Goal: Task Accomplishment & Management: Use online tool/utility

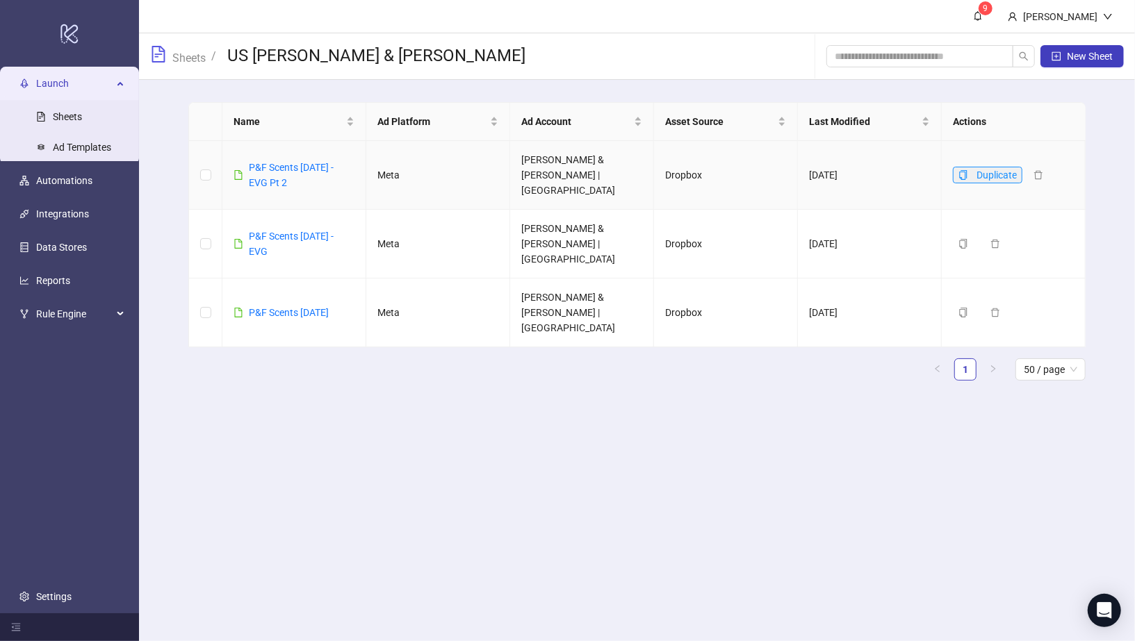
click at [968, 171] on button "Duplicate" at bounding box center [987, 175] width 69 height 17
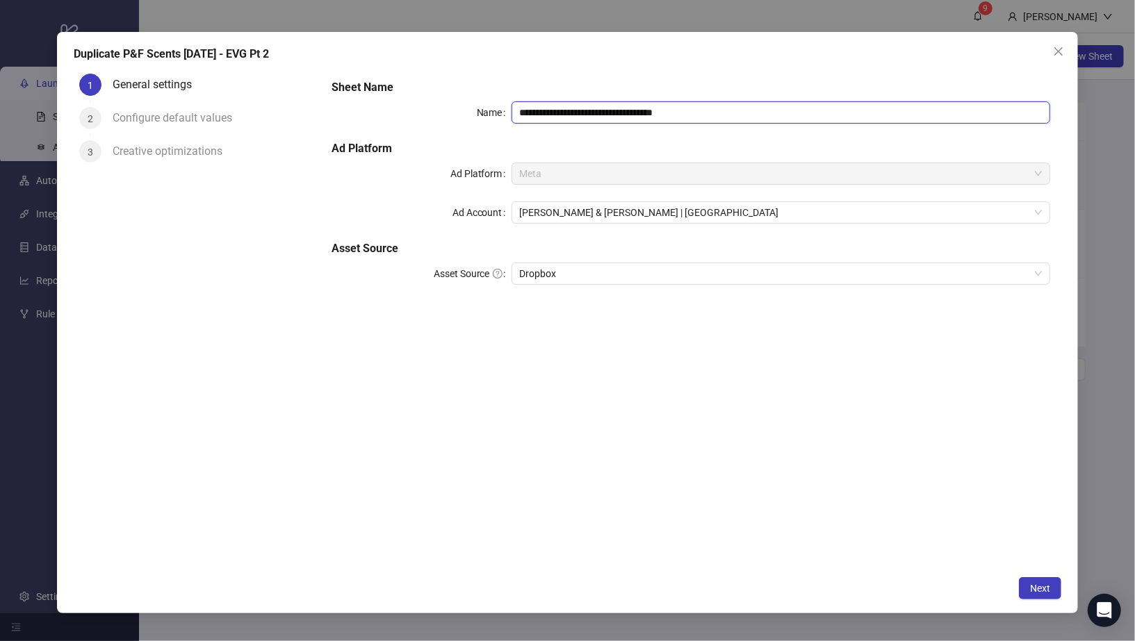
click at [725, 112] on input "**********" at bounding box center [780, 112] width 539 height 22
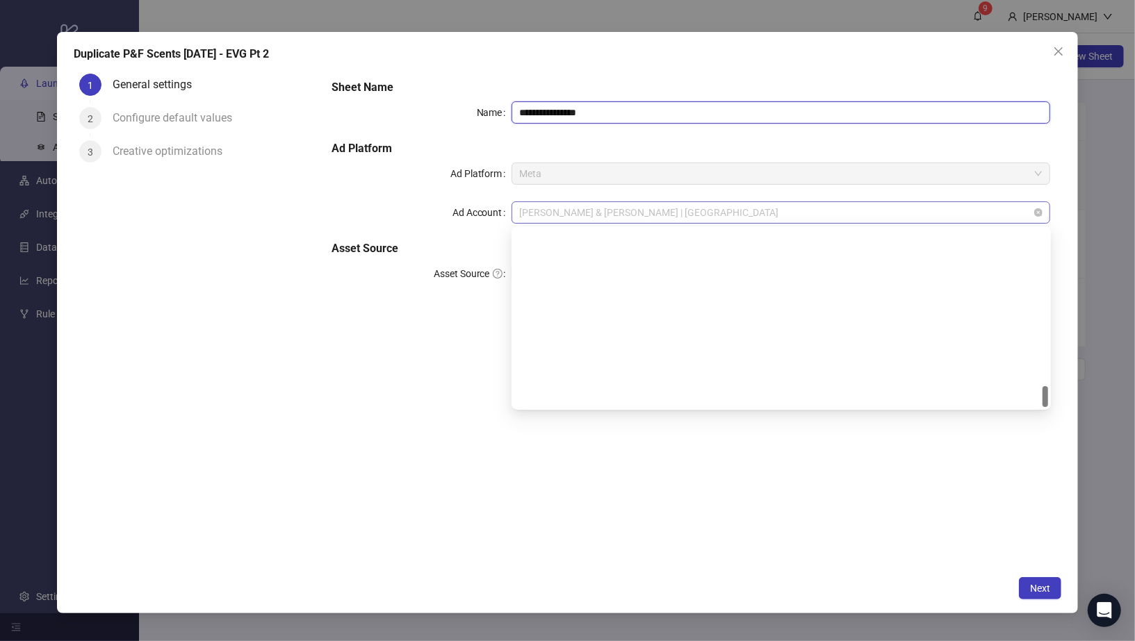
click at [655, 204] on span "[PERSON_NAME] & [PERSON_NAME] | [GEOGRAPHIC_DATA]" at bounding box center [781, 212] width 523 height 21
type input "**********"
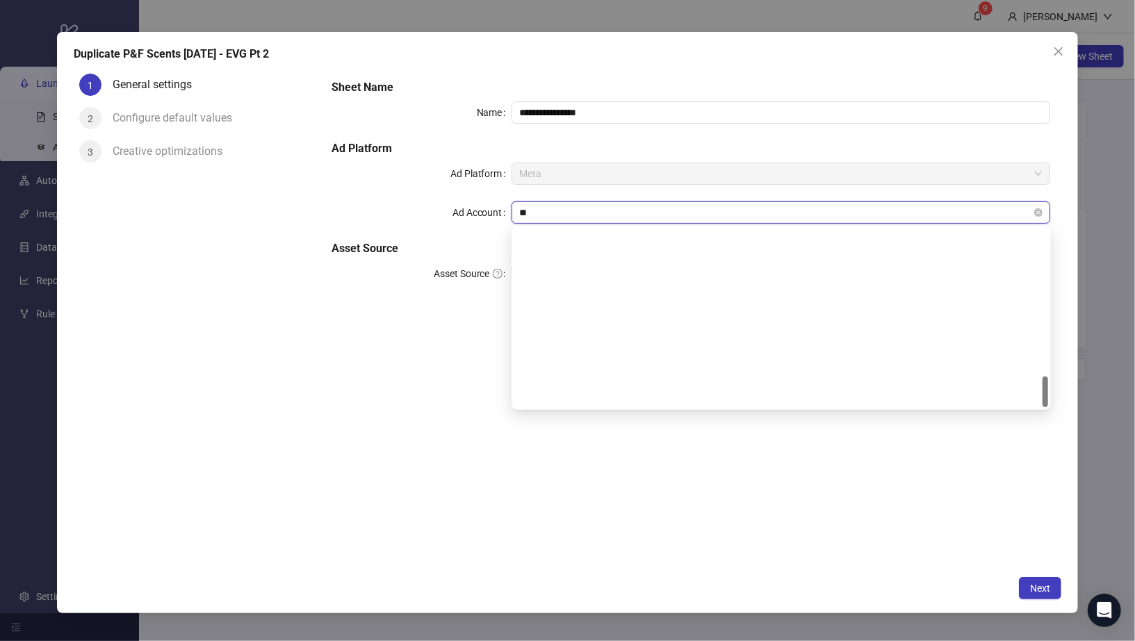
type input "***"
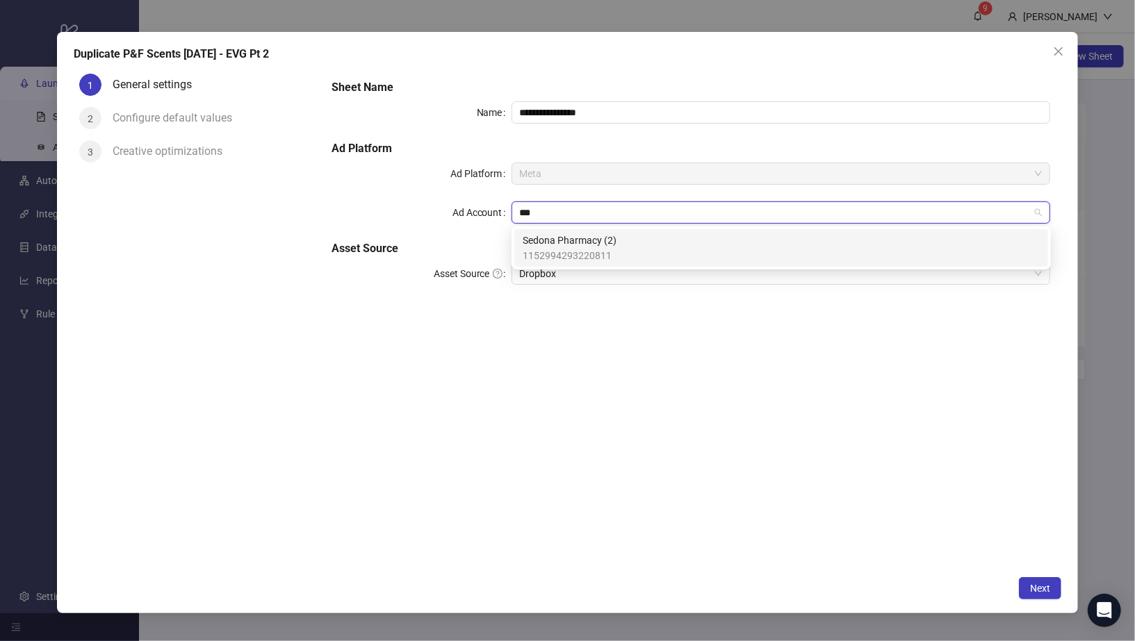
click at [626, 236] on div "Sedona Pharmacy (2) 1152994293220811" at bounding box center [781, 248] width 517 height 31
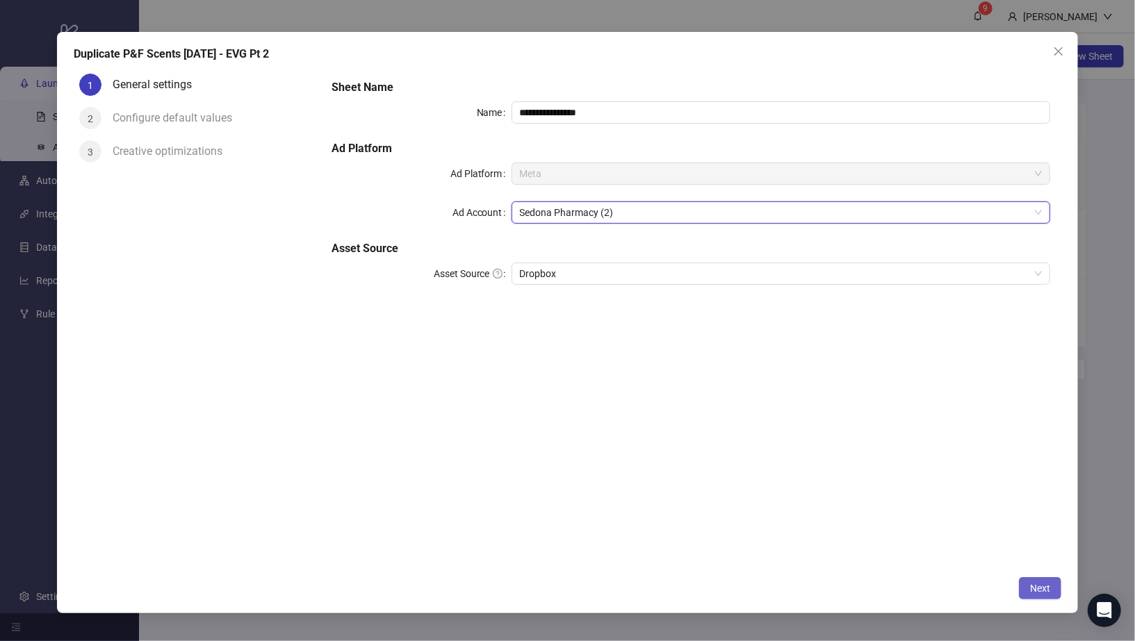
click at [1045, 591] on span "Next" at bounding box center [1040, 588] width 20 height 11
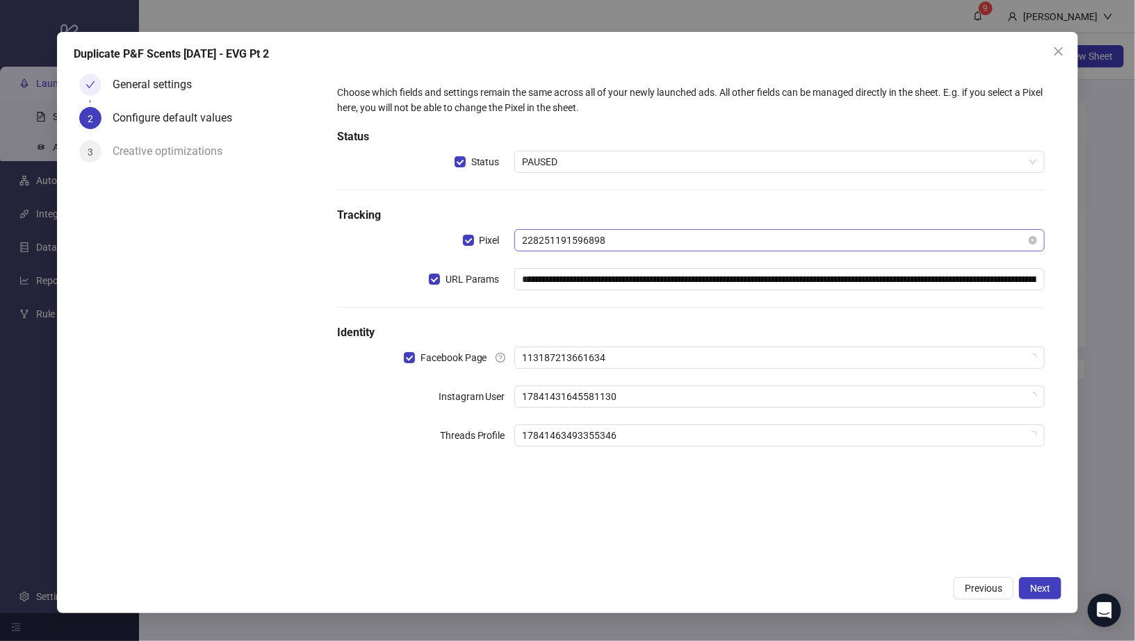
click at [593, 241] on span "228251191596898" at bounding box center [780, 240] width 514 height 21
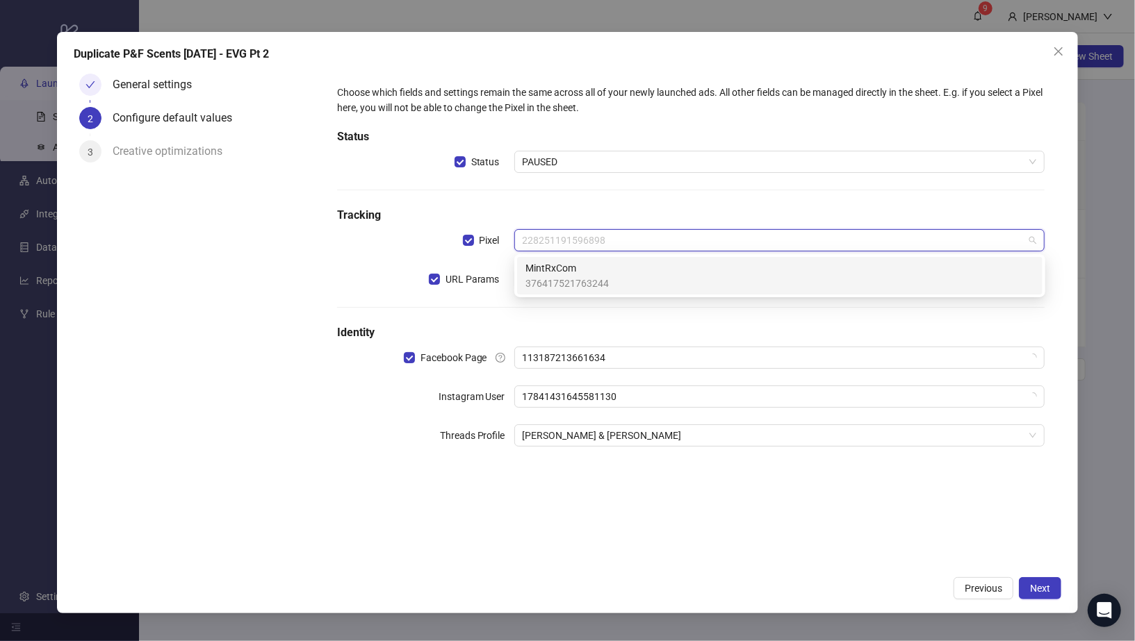
click at [582, 274] on span "MintRxCom" at bounding box center [566, 268] width 83 height 15
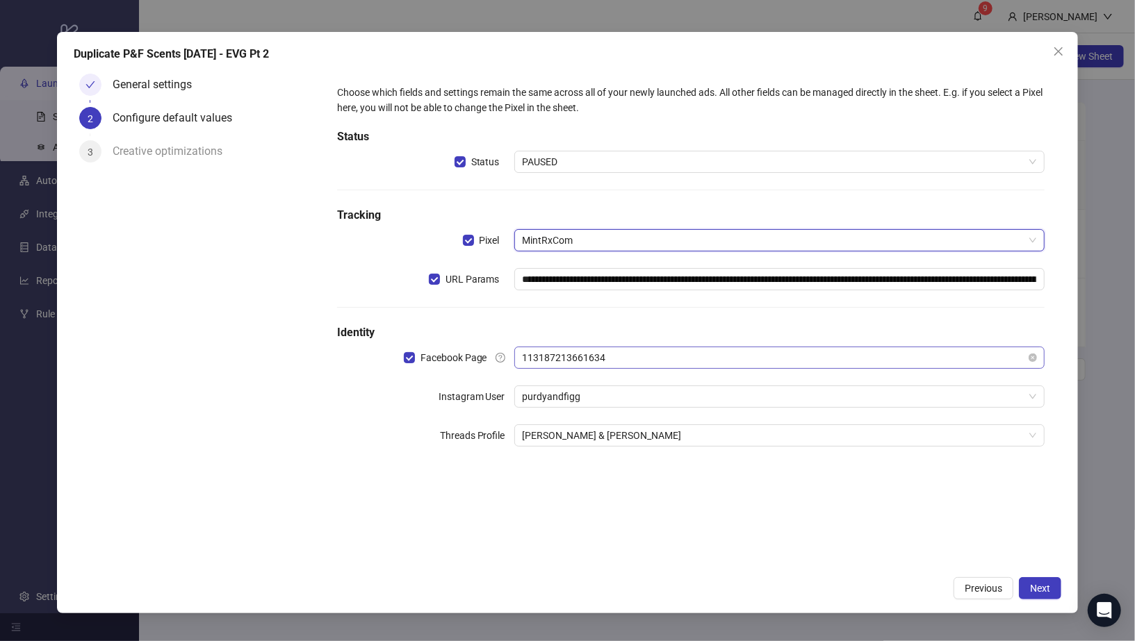
click at [576, 352] on span "113187213661634" at bounding box center [780, 357] width 514 height 21
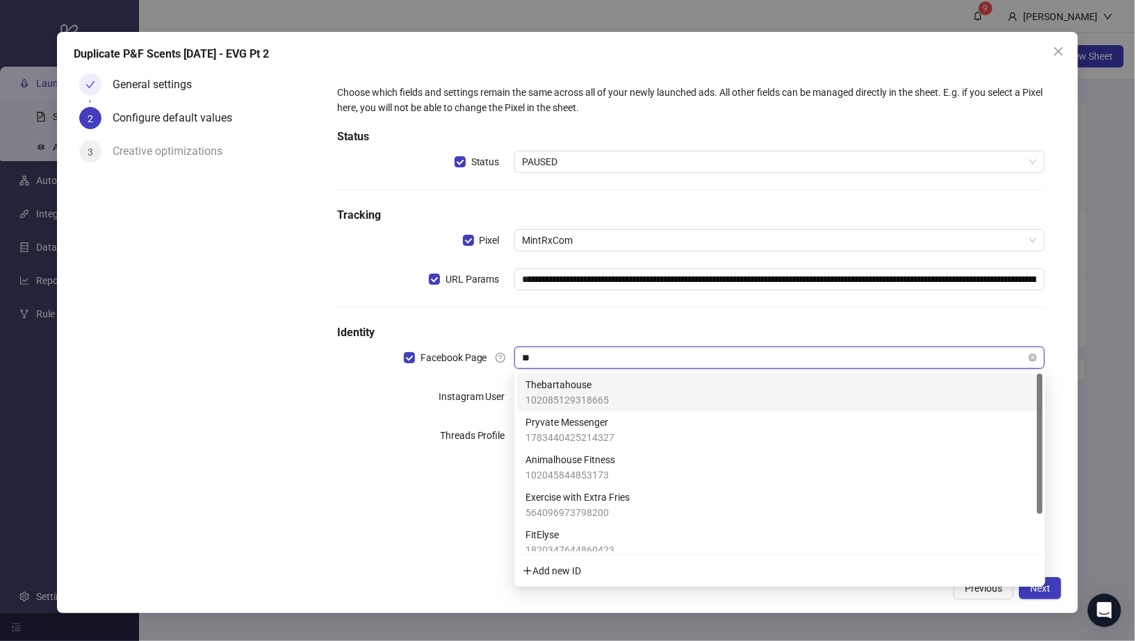
type input "*"
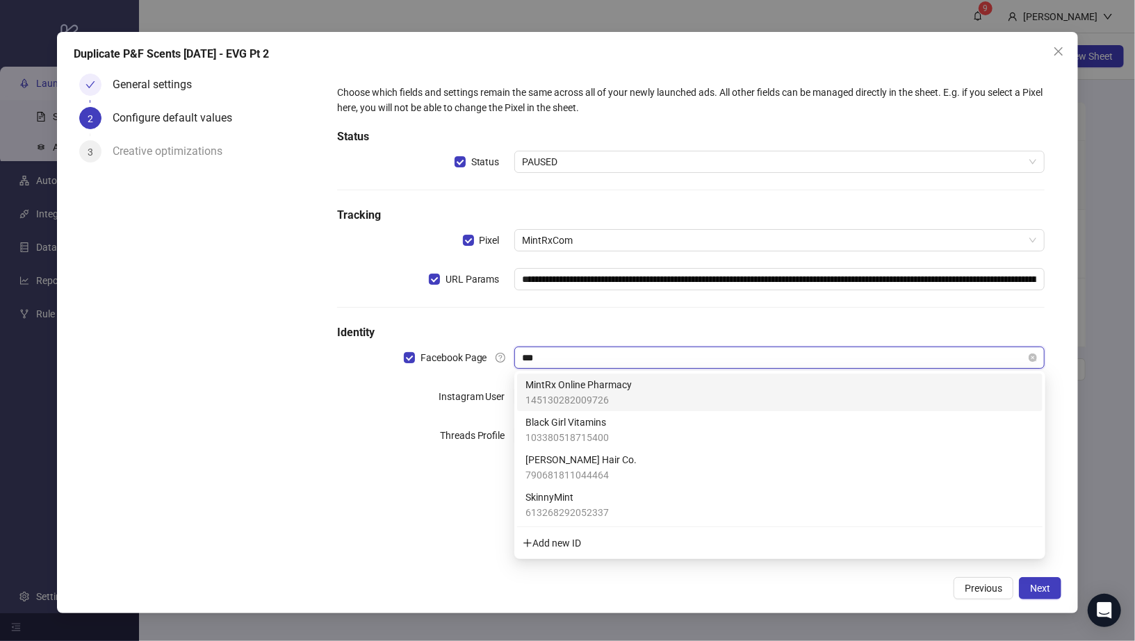
type input "****"
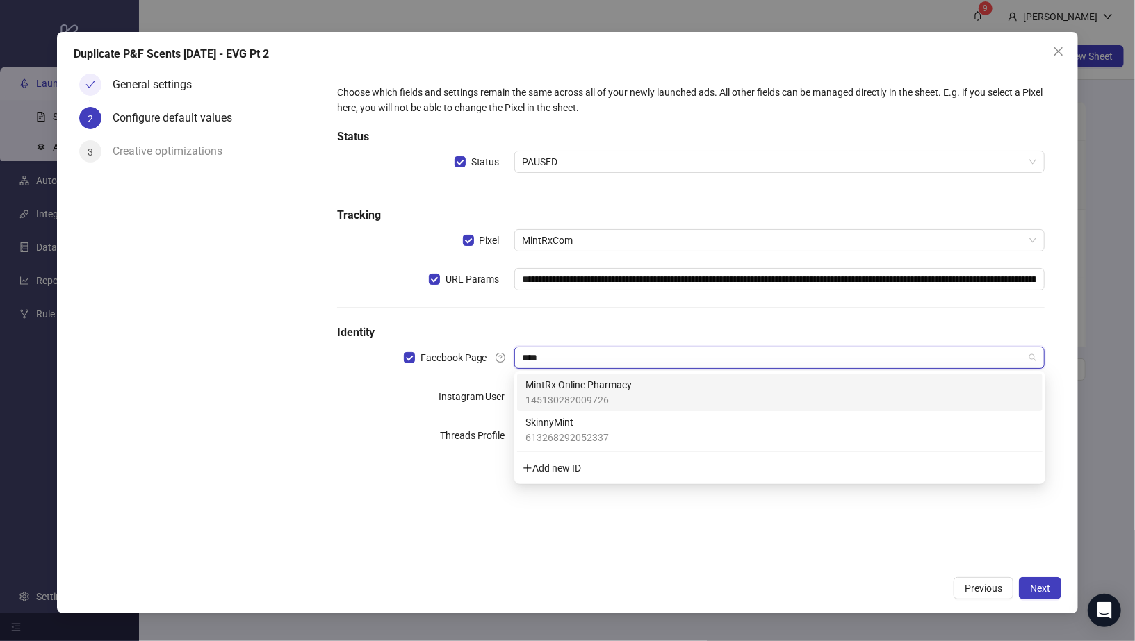
click at [607, 386] on span "MintRx Online Pharmacy" at bounding box center [578, 384] width 106 height 15
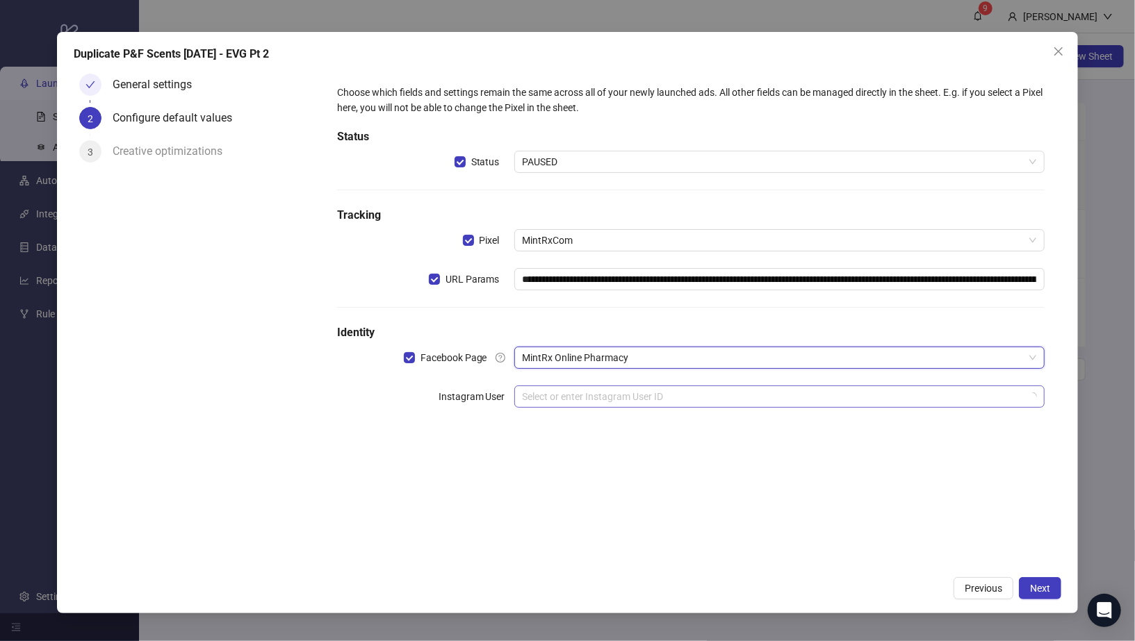
click at [606, 399] on input "search" at bounding box center [774, 396] width 502 height 21
click at [466, 461] on div "**********" at bounding box center [690, 318] width 741 height 501
click at [598, 399] on input "search" at bounding box center [774, 396] width 502 height 21
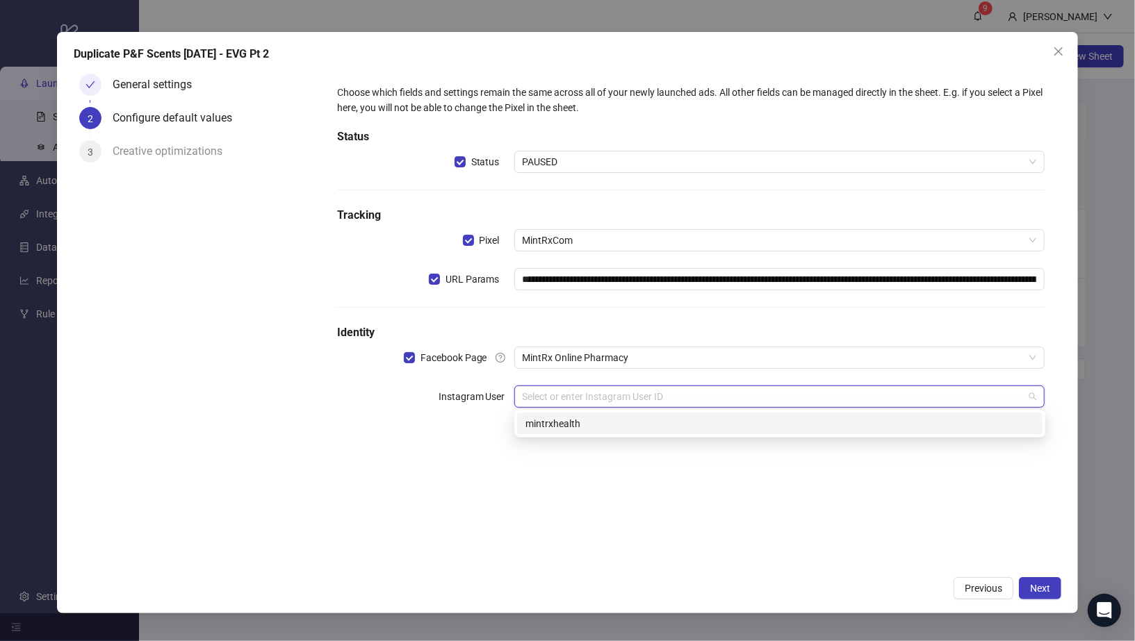
click at [591, 424] on div "mintrxhealth" at bounding box center [779, 423] width 509 height 15
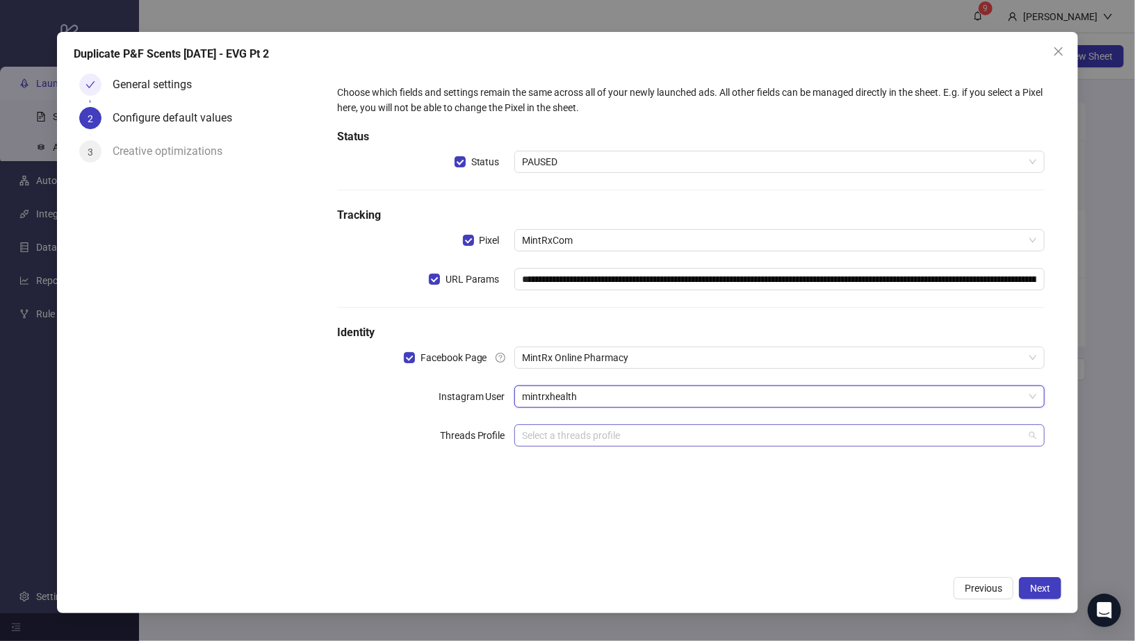
click at [586, 441] on input "search" at bounding box center [774, 435] width 502 height 21
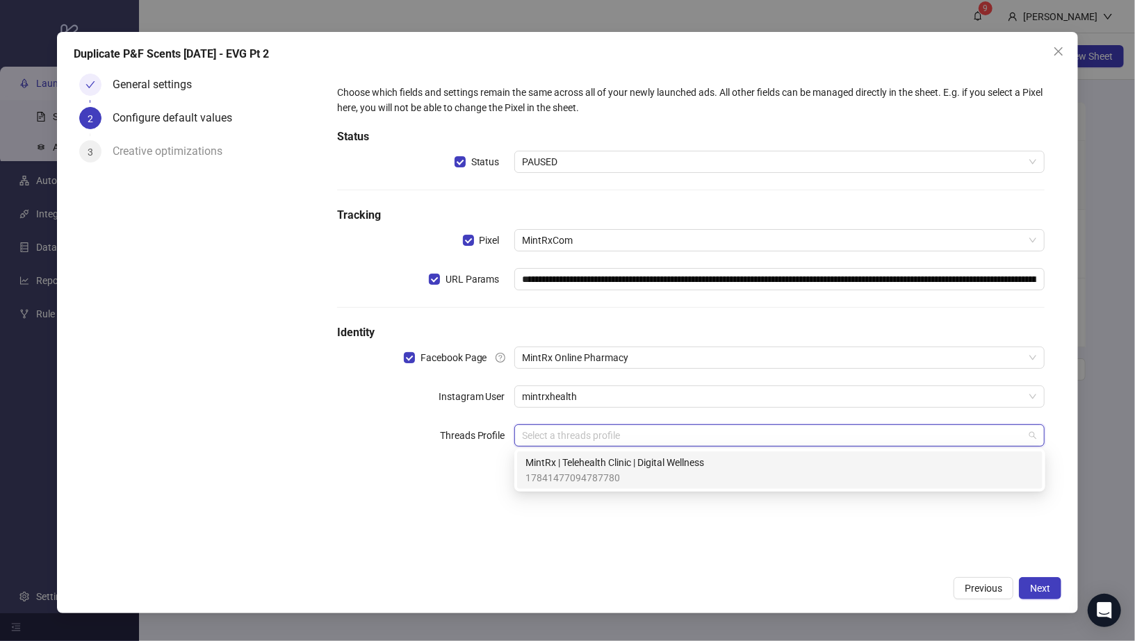
click at [586, 459] on span "MintRx | Telehealth Clinic | Digital Wellness" at bounding box center [614, 462] width 179 height 15
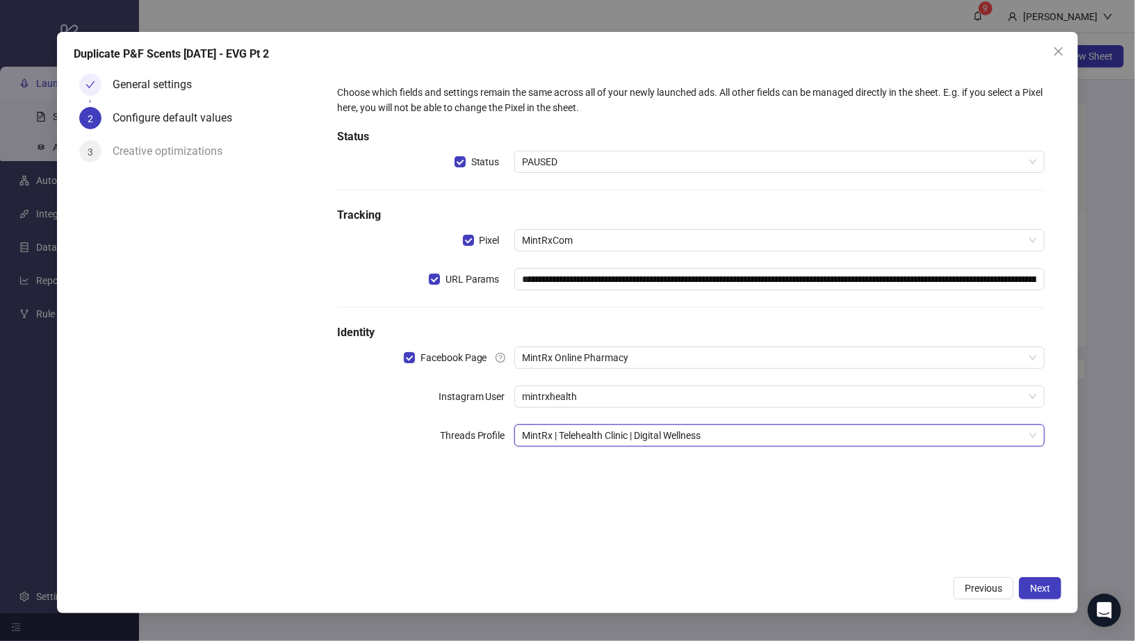
click at [600, 477] on form "**********" at bounding box center [690, 274] width 741 height 412
click at [1044, 593] on span "Next" at bounding box center [1040, 588] width 20 height 11
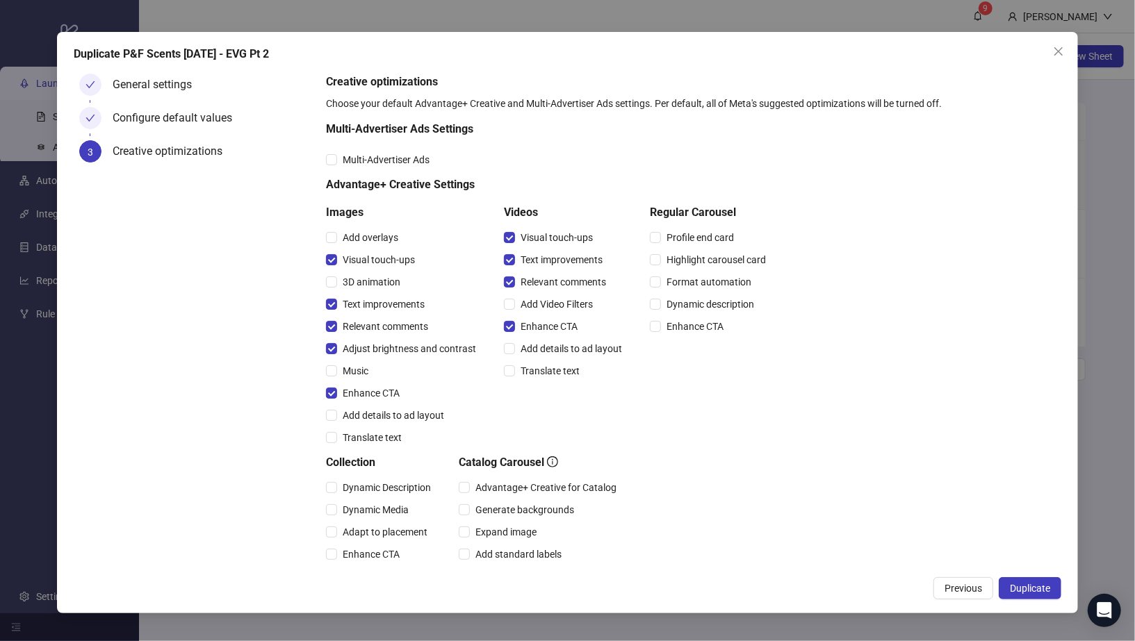
click at [1044, 593] on span "Duplicate" at bounding box center [1030, 588] width 40 height 11
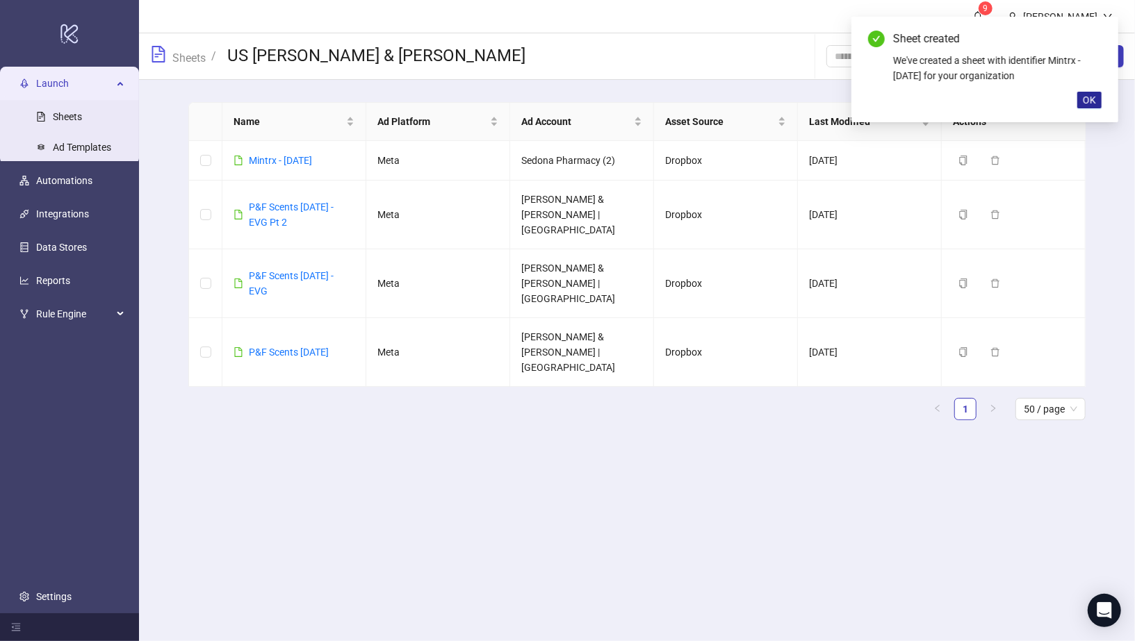
click at [1097, 101] on button "OK" at bounding box center [1089, 100] width 24 height 17
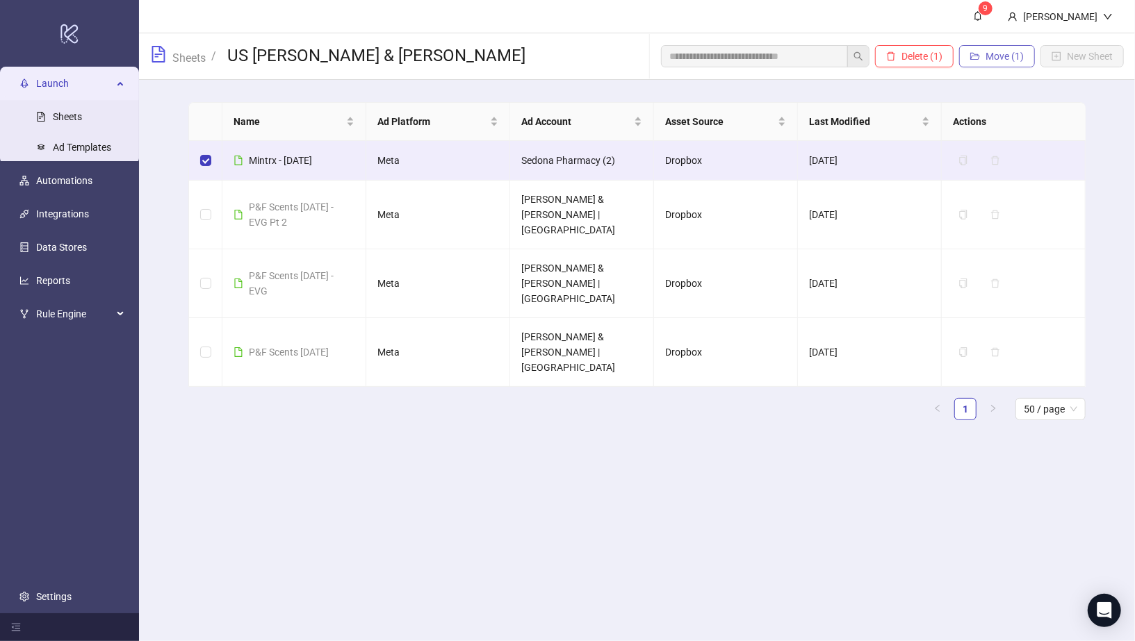
click at [983, 50] on button "Move (1)" at bounding box center [997, 56] width 76 height 22
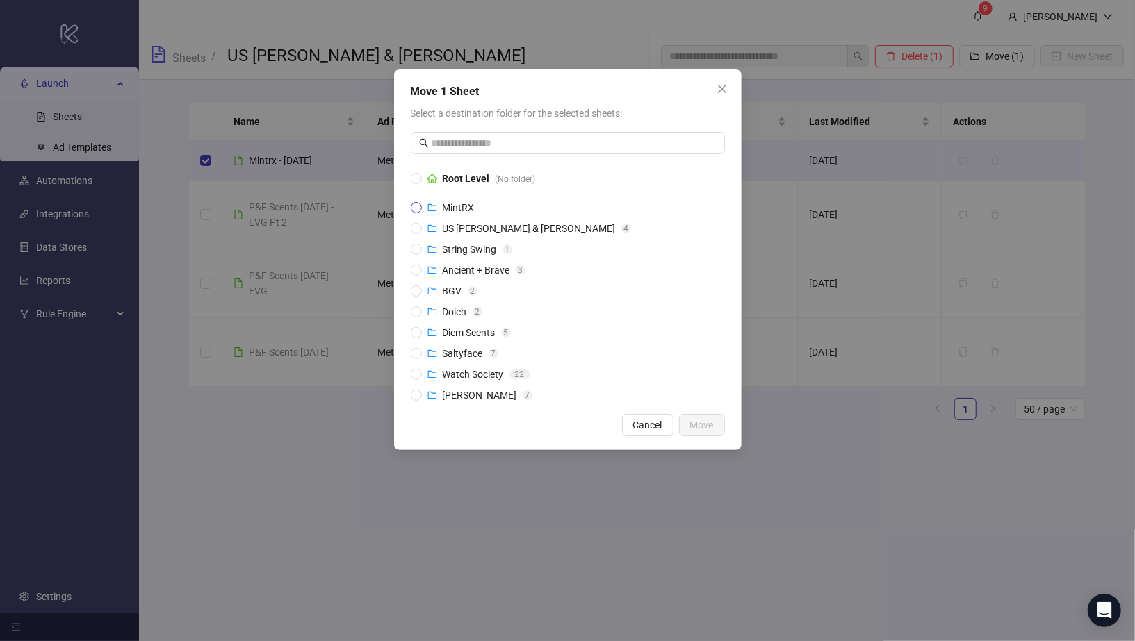
click at [487, 201] on label "MintRX" at bounding box center [568, 207] width 314 height 15
click at [703, 425] on span "Move" at bounding box center [702, 425] width 24 height 11
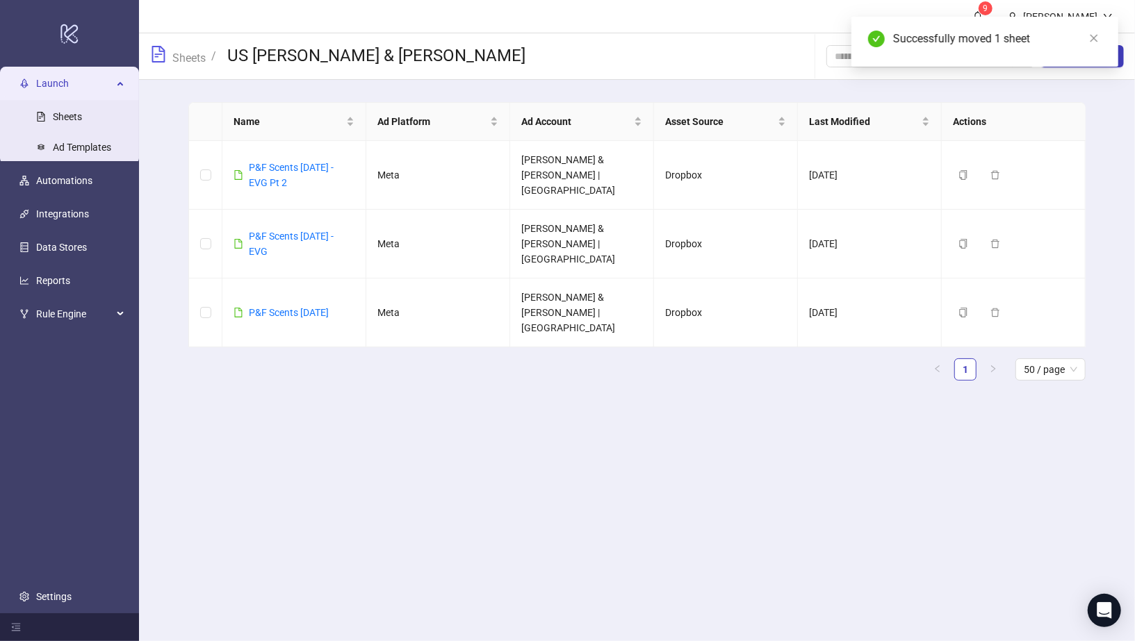
click at [1083, 35] on div "Successfully moved 1 sheet" at bounding box center [997, 39] width 208 height 17
click at [1098, 38] on icon "close" at bounding box center [1094, 38] width 10 height 10
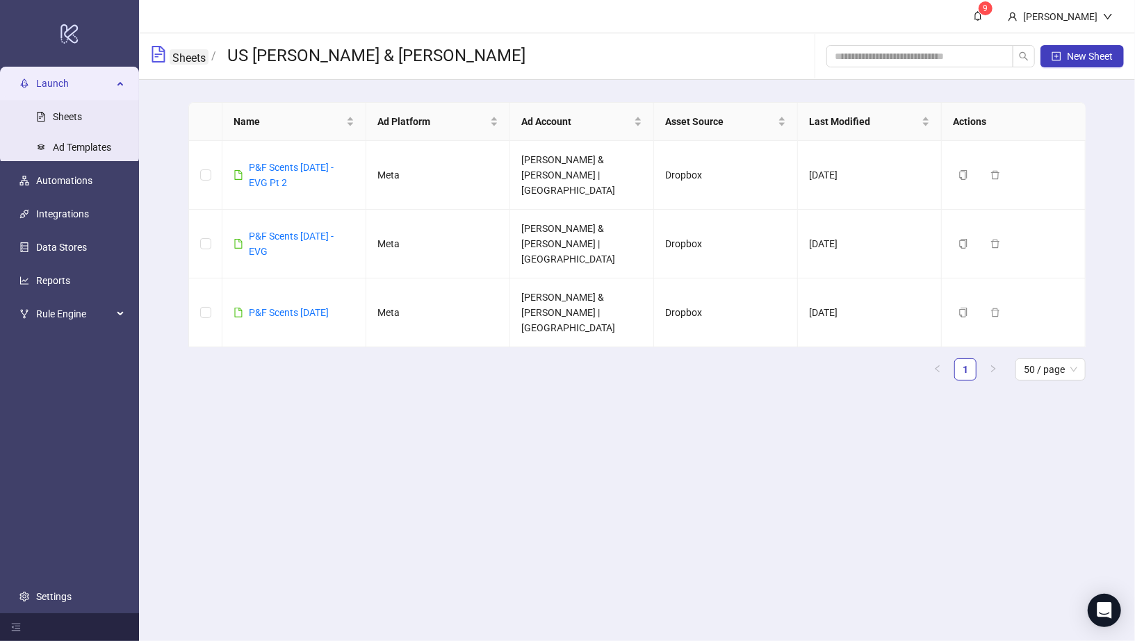
click at [186, 58] on link "Sheets" at bounding box center [189, 56] width 39 height 15
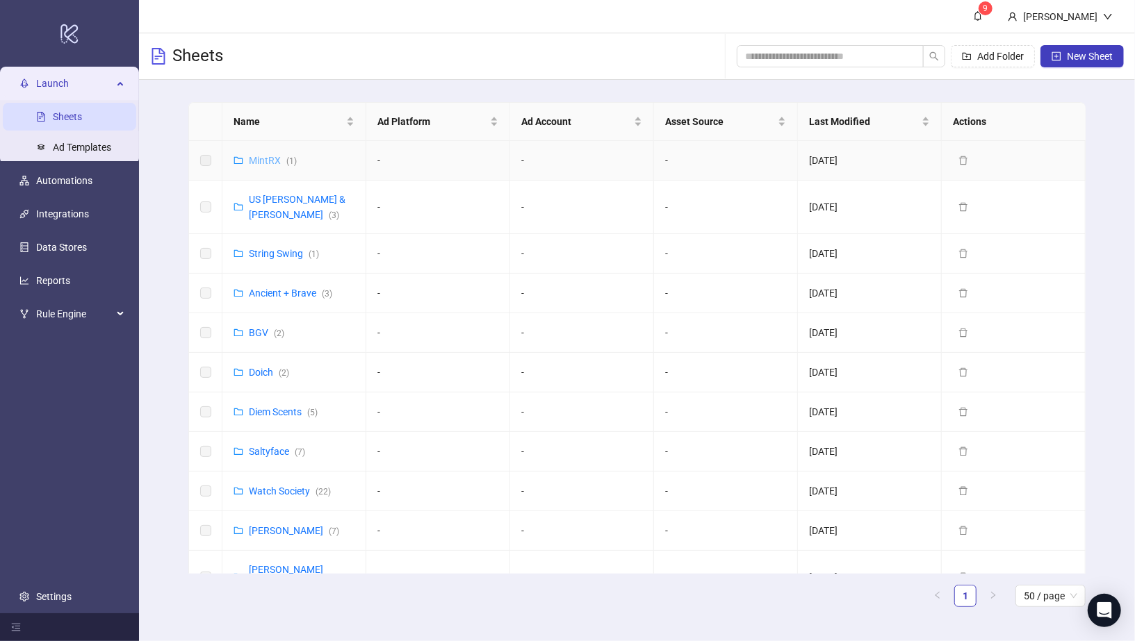
click at [270, 157] on link "MintRX ( 1 )" at bounding box center [273, 160] width 48 height 11
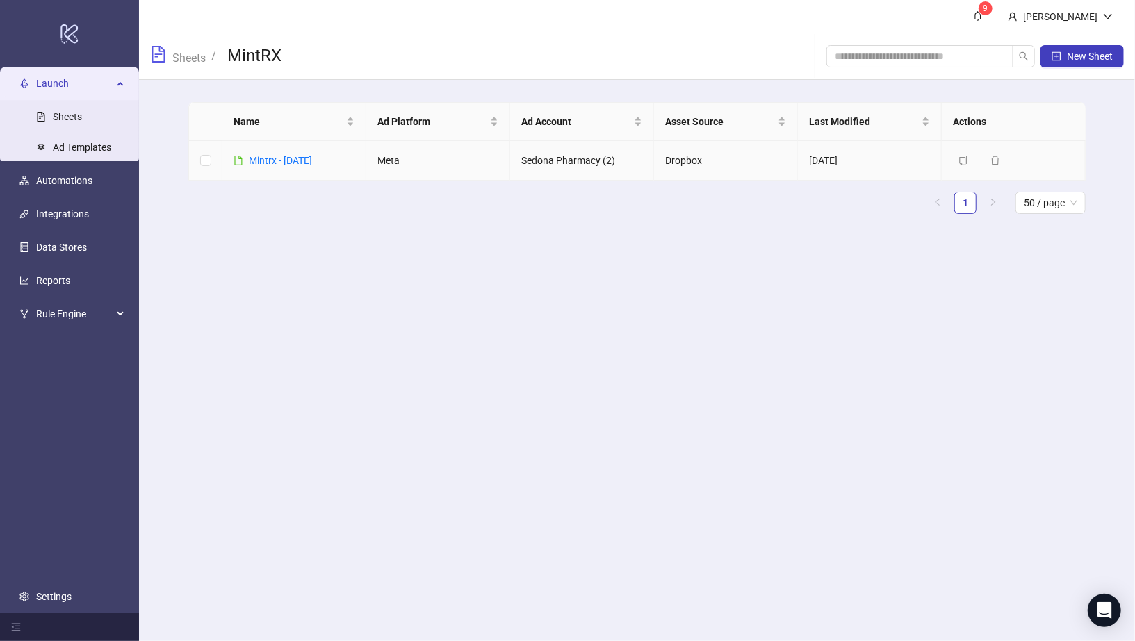
click at [270, 157] on link "Mintrx - 9-25-25" at bounding box center [280, 160] width 63 height 11
